Goal: Task Accomplishment & Management: Manage account settings

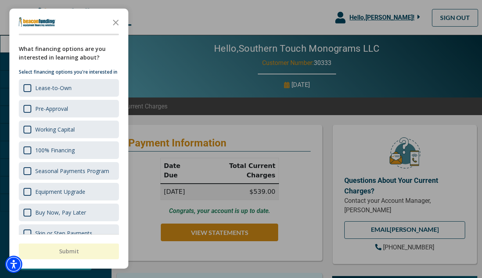
click at [114, 20] on icon "Close the survey" at bounding box center [116, 22] width 16 height 16
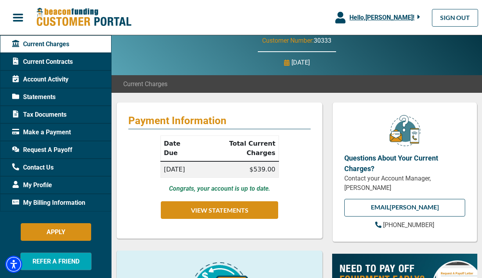
scroll to position [22, 0]
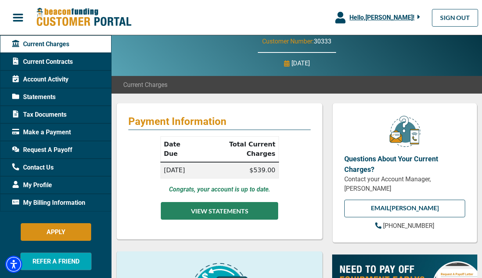
click at [195, 202] on button "VIEW STATEMENTS" at bounding box center [219, 211] width 117 height 18
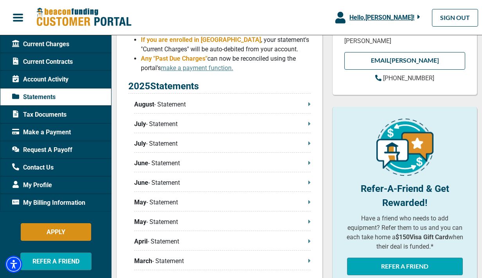
scroll to position [158, 0]
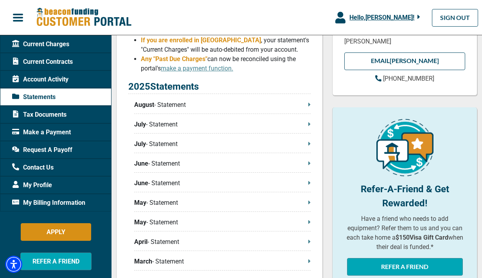
click at [168, 126] on p "July - Statement" at bounding box center [222, 124] width 177 height 9
click at [309, 124] on icon at bounding box center [310, 124] width 2 height 6
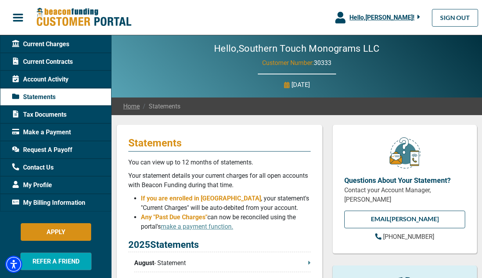
scroll to position [0, 0]
click at [40, 43] on span "Current Charges" at bounding box center [40, 44] width 57 height 9
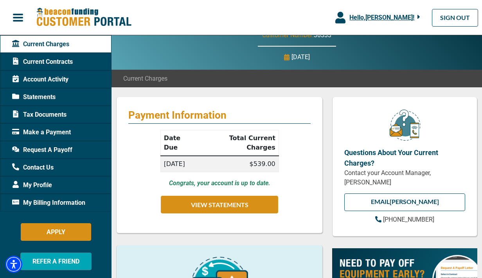
scroll to position [24, 0]
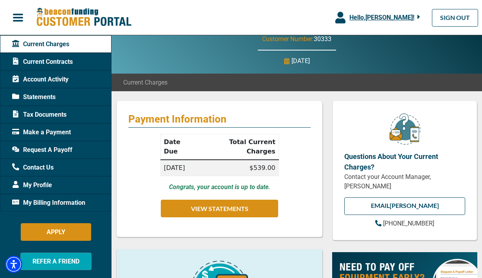
click at [67, 61] on span "Current Contracts" at bounding box center [42, 61] width 61 height 9
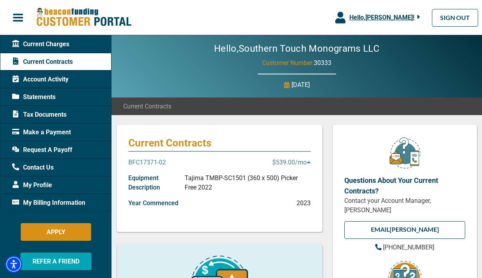
click at [308, 161] on icon at bounding box center [309, 162] width 4 height 6
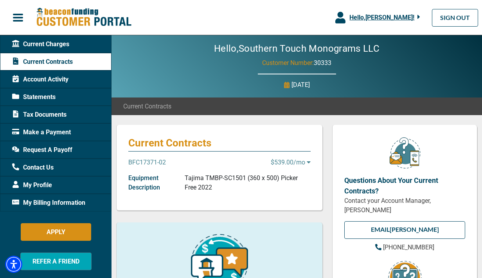
click at [308, 161] on icon at bounding box center [309, 162] width 4 height 6
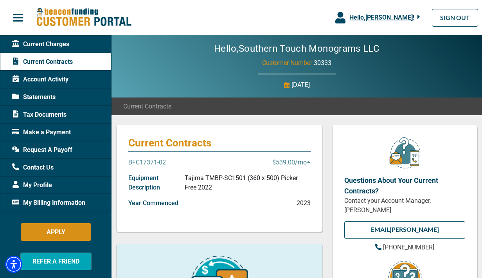
click at [194, 181] on p "Tajima TMBP-SC1501 (360 x 500) Picker Free 2022" at bounding box center [248, 182] width 126 height 19
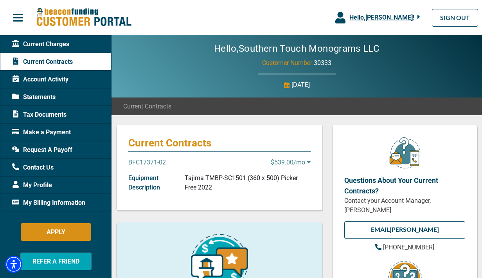
click at [194, 181] on p "Tajima TMBP-SC1501 (360 x 500) Picker Free 2022" at bounding box center [248, 182] width 126 height 19
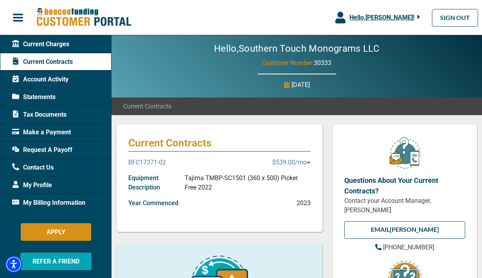
click at [148, 161] on p "BFC17371-02" at bounding box center [147, 162] width 38 height 9
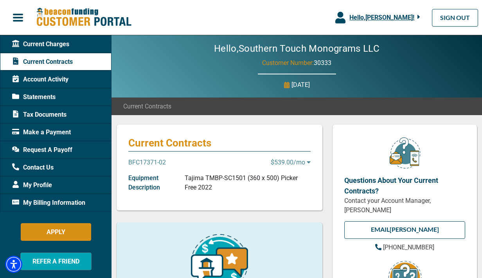
click at [148, 161] on p "BFC17371-02" at bounding box center [147, 162] width 38 height 9
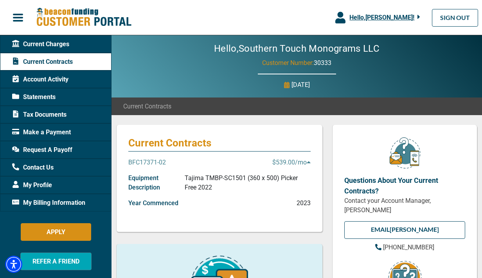
click at [53, 77] on span "Account Activity" at bounding box center [40, 79] width 56 height 9
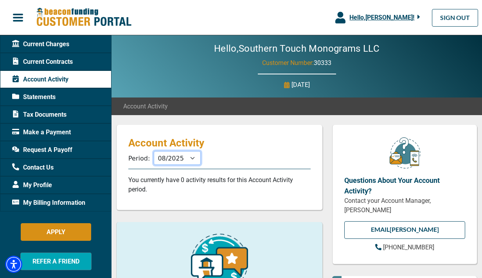
select select "07/2025"
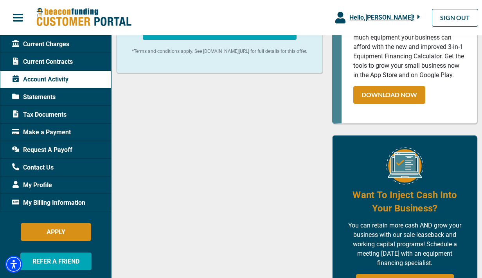
scroll to position [327, 0]
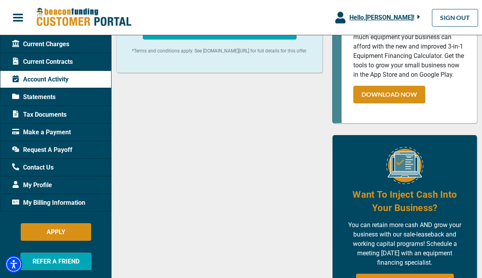
click at [59, 62] on span "Current Contracts" at bounding box center [42, 61] width 61 height 9
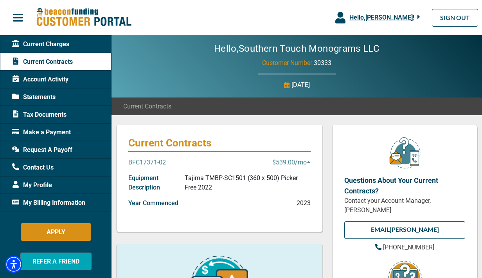
click at [189, 146] on p "Current Contracts" at bounding box center [219, 143] width 182 height 13
click at [154, 162] on p "BFC17371-02" at bounding box center [147, 162] width 38 height 9
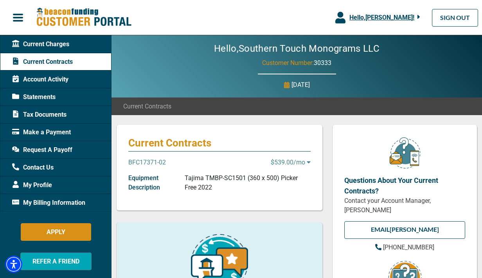
click at [154, 162] on p "BFC17371-02" at bounding box center [147, 162] width 38 height 9
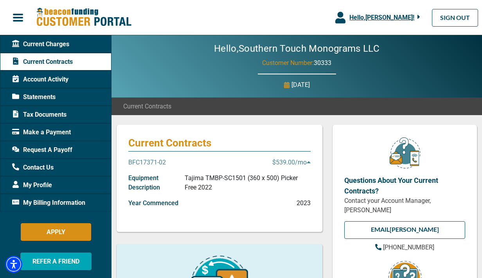
click at [420, 15] on icon "button" at bounding box center [419, 16] width 3 height 7
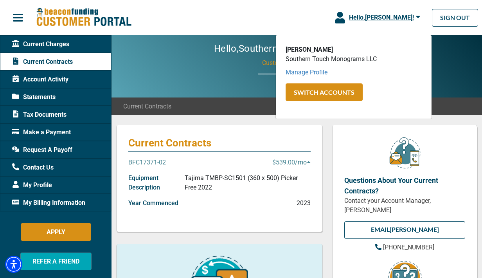
click at [312, 73] on link "Manage Profile" at bounding box center [307, 72] width 42 height 7
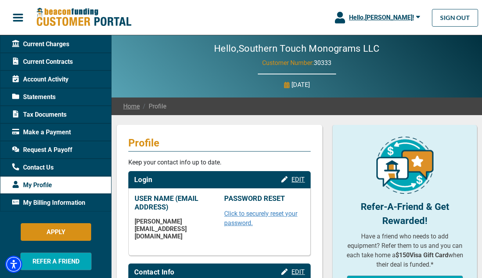
click at [54, 135] on span "Make a Payment" at bounding box center [41, 132] width 59 height 9
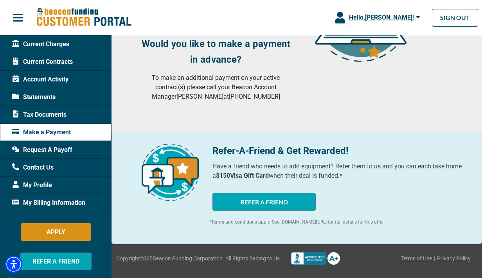
scroll to position [166, 0]
click at [39, 202] on span "My Billing Information" at bounding box center [48, 202] width 73 height 9
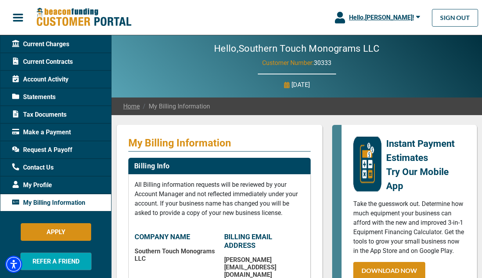
click at [42, 82] on span "Account Activity" at bounding box center [40, 79] width 56 height 9
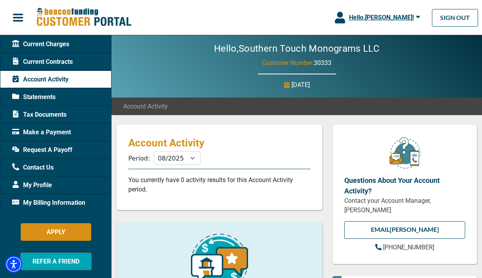
click at [37, 45] on span "Current Charges" at bounding box center [40, 44] width 57 height 9
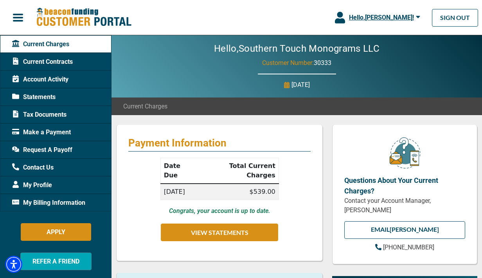
click at [19, 17] on span "button" at bounding box center [18, 18] width 12 height 12
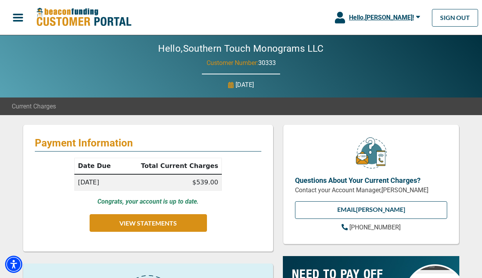
click at [19, 17] on span "button" at bounding box center [18, 18] width 12 height 12
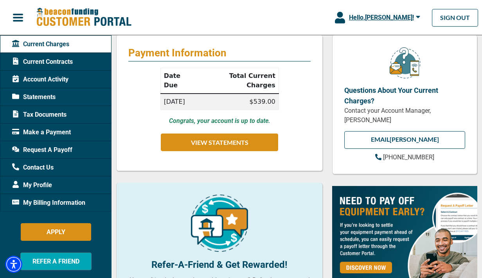
scroll to position [91, 0]
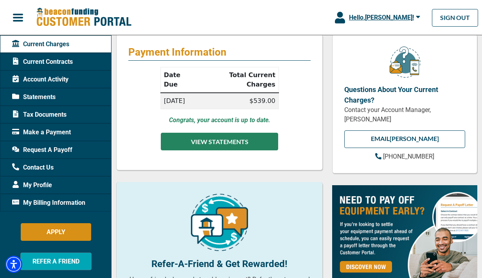
click at [217, 133] on button "VIEW STATEMENTS" at bounding box center [219, 142] width 117 height 18
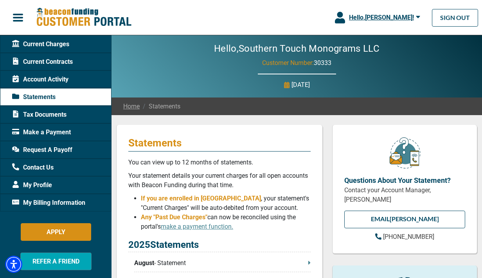
click at [61, 134] on span "Make a Payment" at bounding box center [41, 132] width 59 height 9
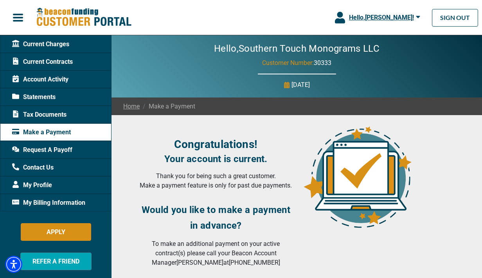
click at [36, 43] on span "Current Charges" at bounding box center [40, 44] width 57 height 9
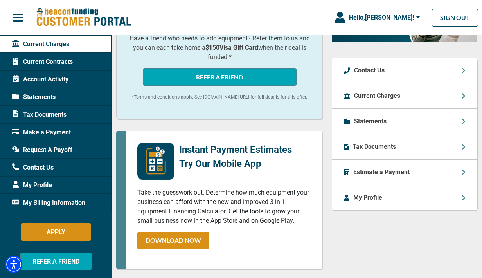
scroll to position [333, 0]
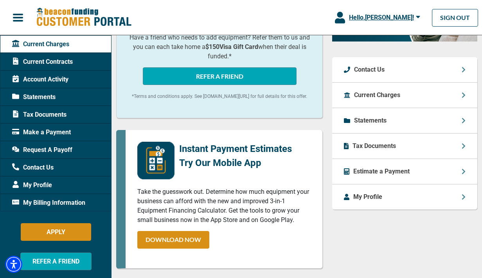
click at [359, 146] on p "Tax Documents" at bounding box center [374, 145] width 43 height 9
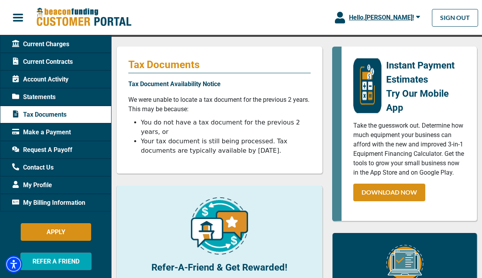
scroll to position [79, 0]
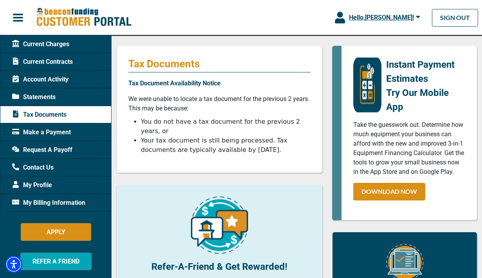
click at [245, 162] on div "Tax Documents Tax Document Availability Notice We were unable to locate a tax d…" at bounding box center [219, 109] width 207 height 127
click at [65, 148] on span "Request A Payoff" at bounding box center [42, 149] width 60 height 9
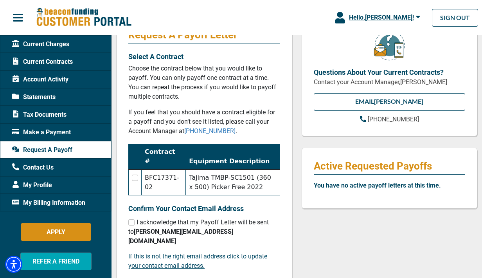
scroll to position [125, 0]
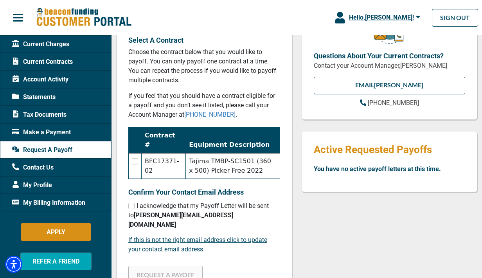
click at [218, 166] on td "Tajima TMBP-SC1501 (360 x 500) Picker Free 2022" at bounding box center [233, 166] width 94 height 26
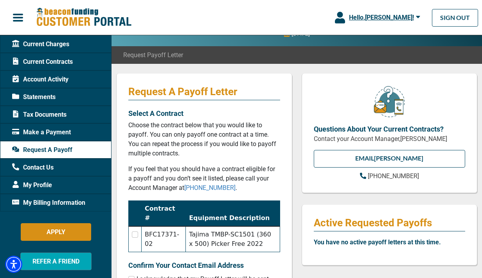
scroll to position [52, 0]
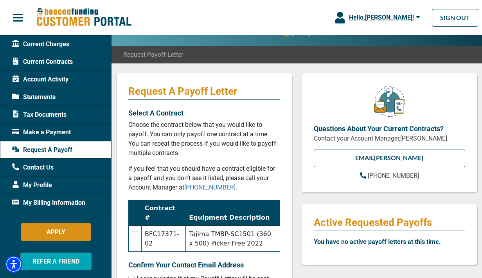
click at [91, 200] on div "My Billing Information" at bounding box center [56, 203] width 112 height 18
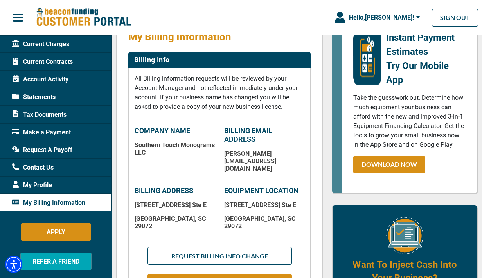
scroll to position [93, 0]
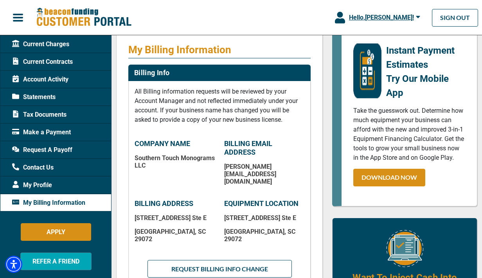
click at [49, 97] on span "Statements" at bounding box center [33, 96] width 43 height 9
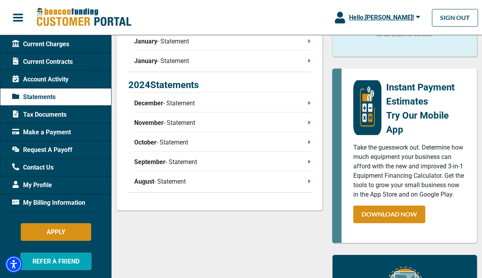
scroll to position [51, 0]
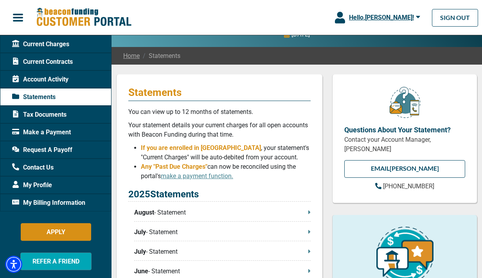
click at [81, 63] on div "Current Contracts" at bounding box center [56, 62] width 112 height 18
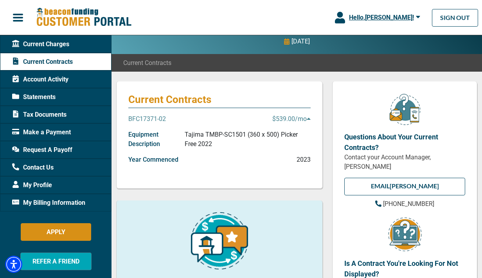
scroll to position [48, 0]
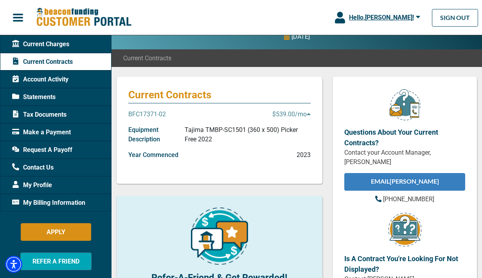
click at [416, 184] on link "EMAIL [PERSON_NAME]" at bounding box center [405, 182] width 121 height 18
